Goal: Task Accomplishment & Management: Use online tool/utility

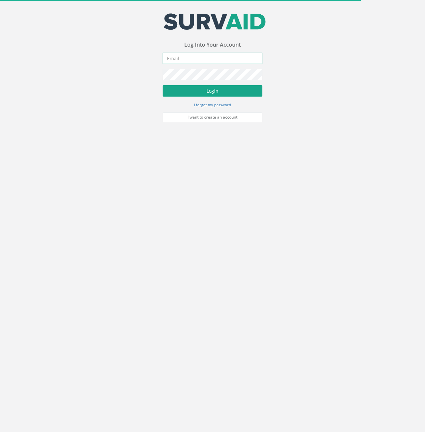
type input "[PERSON_NAME][EMAIL_ADDRESS][PERSON_NAME][DOMAIN_NAME]"
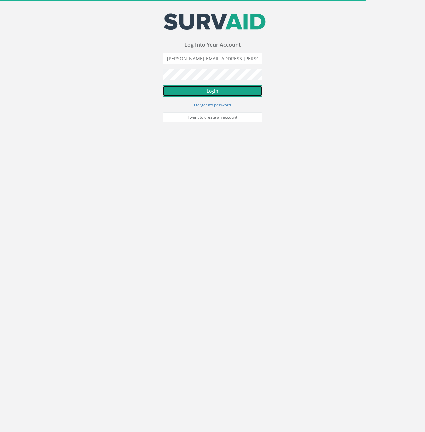
click at [212, 91] on button "Login" at bounding box center [213, 90] width 100 height 11
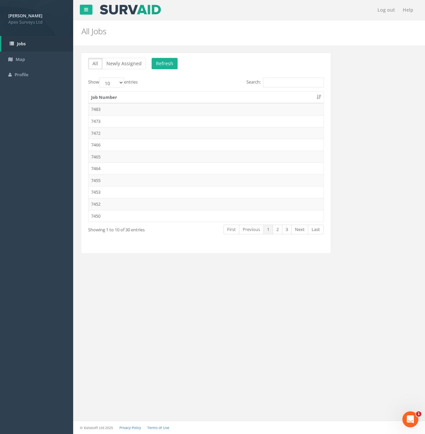
click at [39, 255] on div "[PERSON_NAME] Apex Surveys Ltd Logout S Jobs Map Profile Log out Help All Jobs …" at bounding box center [212, 217] width 425 height 434
click at [277, 230] on link "2" at bounding box center [278, 230] width 10 height 10
click at [100, 205] on td "7434" at bounding box center [206, 204] width 235 height 12
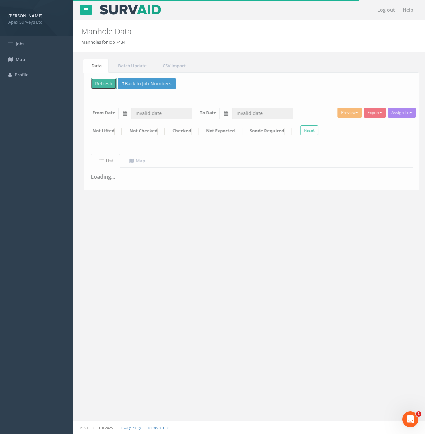
click at [104, 85] on button "Refresh" at bounding box center [101, 83] width 26 height 11
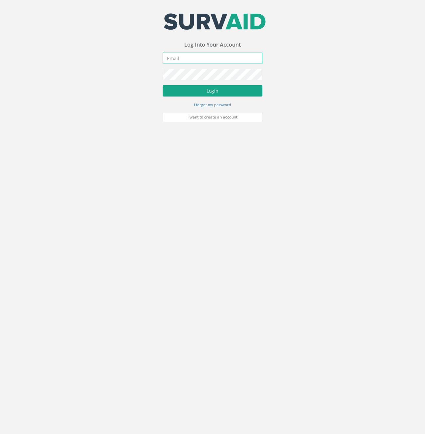
type input "[PERSON_NAME][EMAIL_ADDRESS][PERSON_NAME][DOMAIN_NAME]"
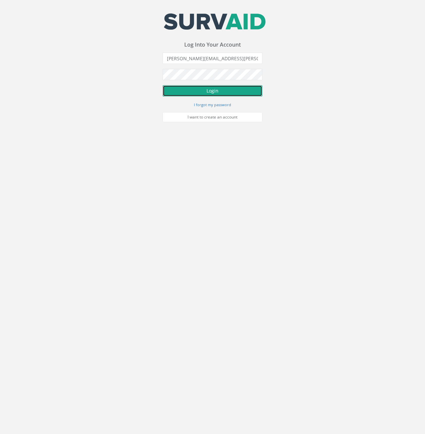
click at [190, 92] on button "Login" at bounding box center [213, 90] width 100 height 11
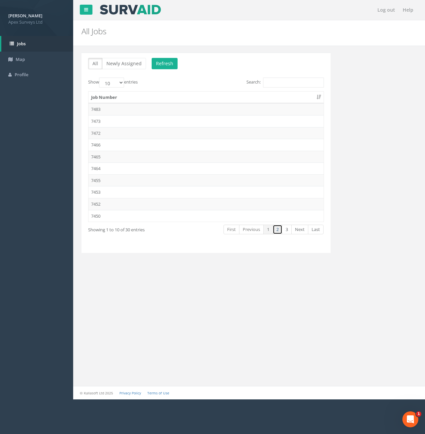
click at [279, 231] on link "2" at bounding box center [278, 230] width 10 height 10
click at [101, 205] on td "7434" at bounding box center [206, 204] width 235 height 12
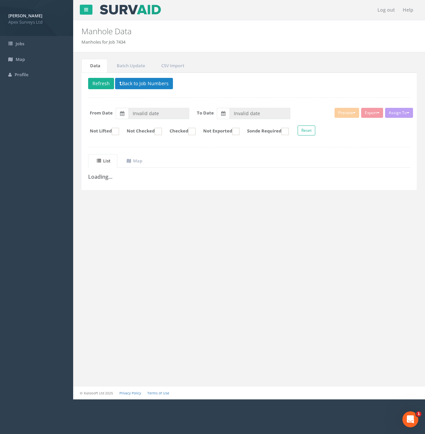
type input "01/09/2025"
type input "05/09/2025"
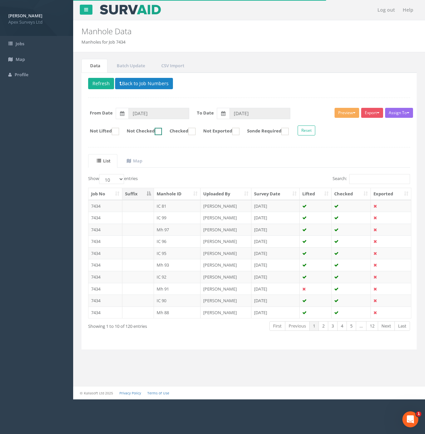
click at [162, 131] on ins at bounding box center [158, 131] width 7 height 7
checkbox input "true"
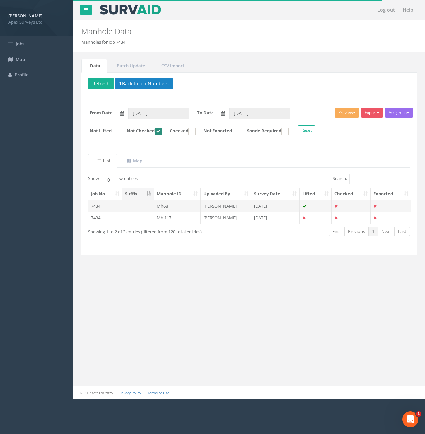
click at [119, 207] on td "7434" at bounding box center [106, 206] width 34 height 12
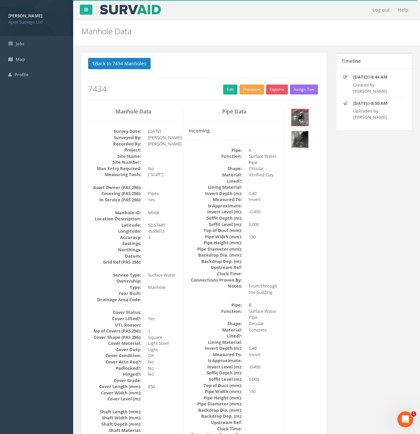
click at [254, 92] on button "Preview" at bounding box center [252, 90] width 25 height 10
click at [258, 90] on span "button" at bounding box center [259, 89] width 3 height 1
click at [125, 67] on button "Back to 7434 Manholes" at bounding box center [119, 63] width 63 height 11
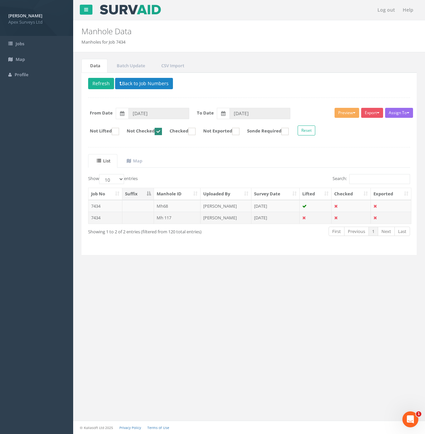
click at [112, 216] on td "7434" at bounding box center [106, 218] width 34 height 12
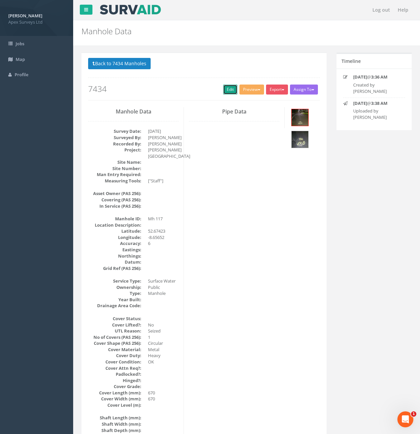
click at [230, 89] on link "Edit" at bounding box center [230, 90] width 14 height 10
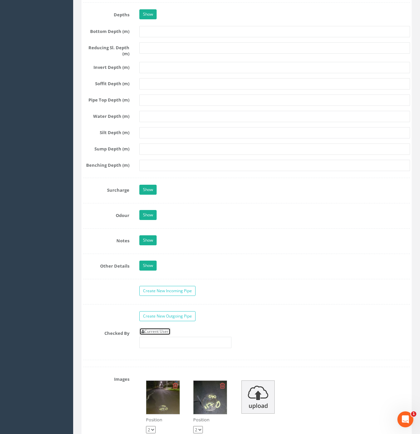
scroll to position [965, 0]
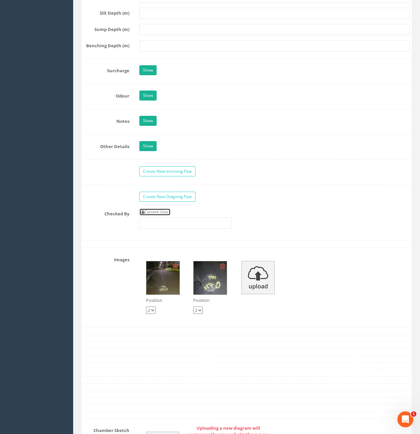
click at [157, 212] on link "Current User" at bounding box center [154, 211] width 31 height 7
type input "[PERSON_NAME]"
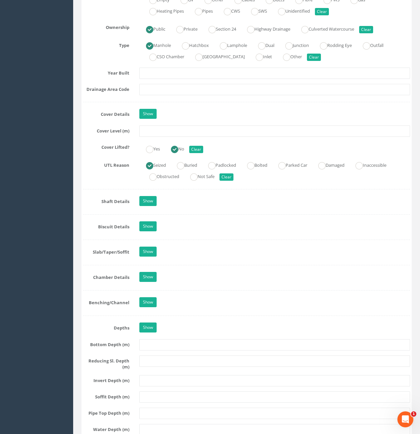
scroll to position [333, 0]
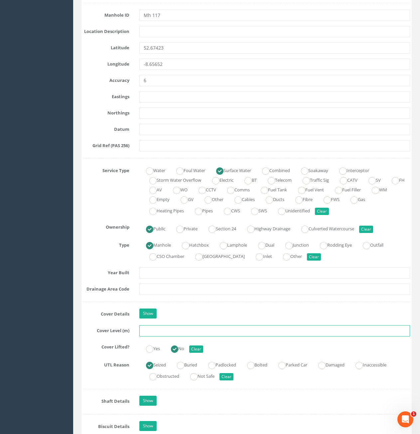
click at [188, 332] on input "text" at bounding box center [274, 330] width 271 height 11
type input "7.43"
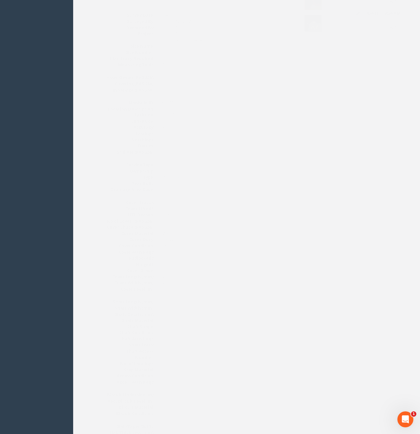
scroll to position [0, 0]
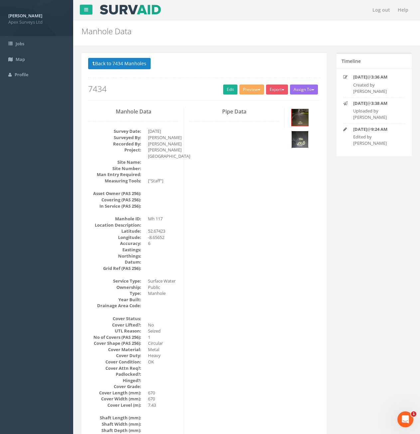
click at [300, 138] on img at bounding box center [300, 139] width 17 height 17
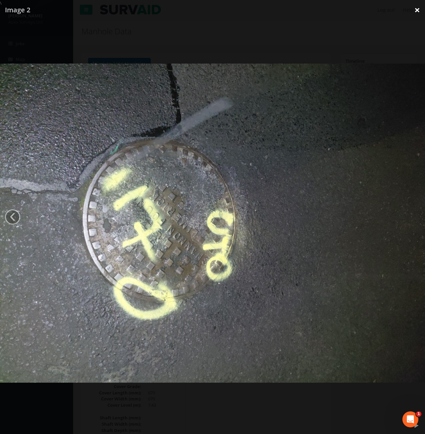
click at [415, 11] on link "×" at bounding box center [418, 10] width 16 height 20
